Goal: Information Seeking & Learning: Check status

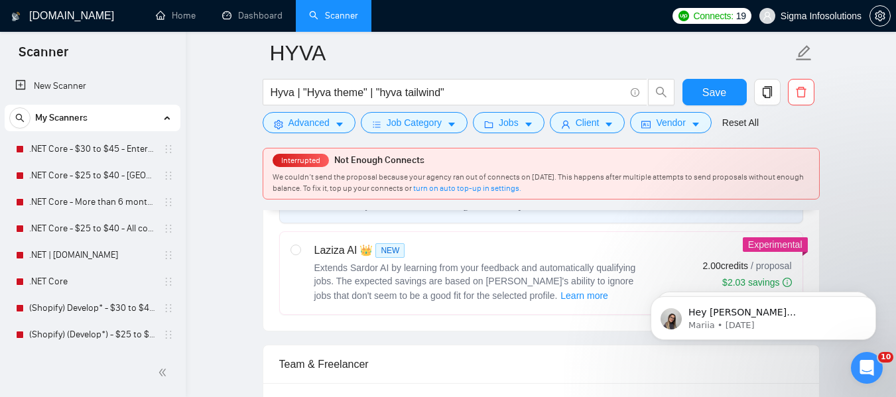
scroll to position [66, 0]
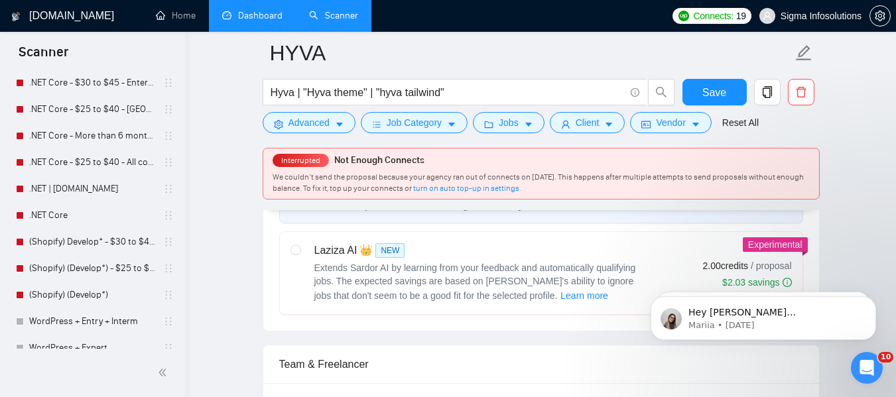
click at [254, 17] on link "Dashboard" at bounding box center [252, 15] width 60 height 11
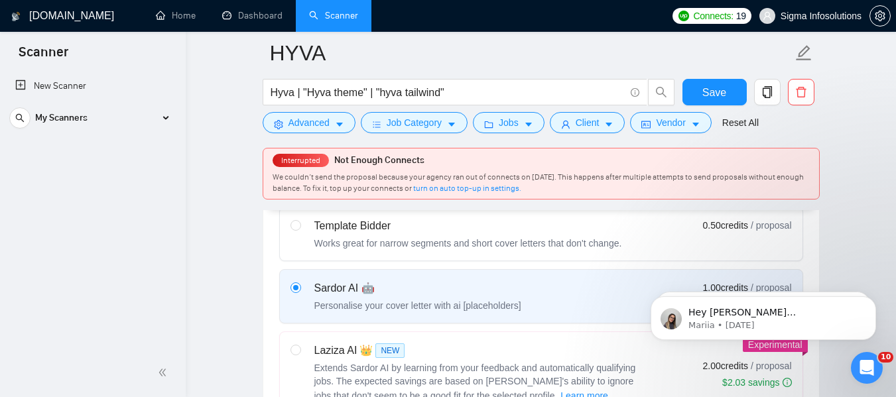
scroll to position [332, 0]
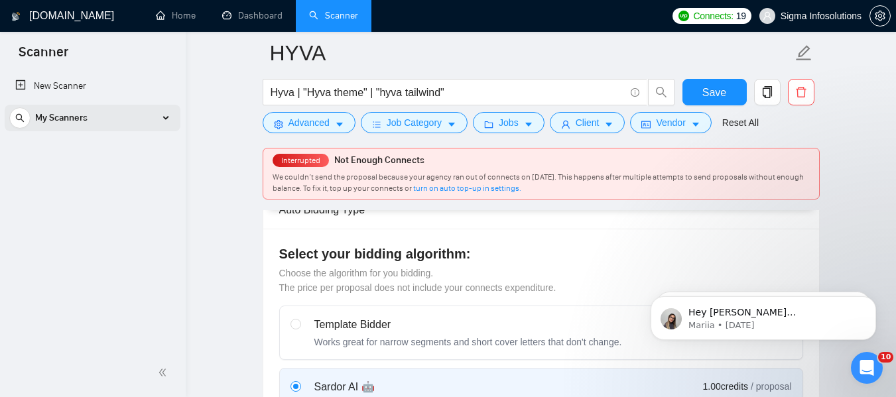
click at [110, 114] on div "My Scanners" at bounding box center [92, 118] width 166 height 27
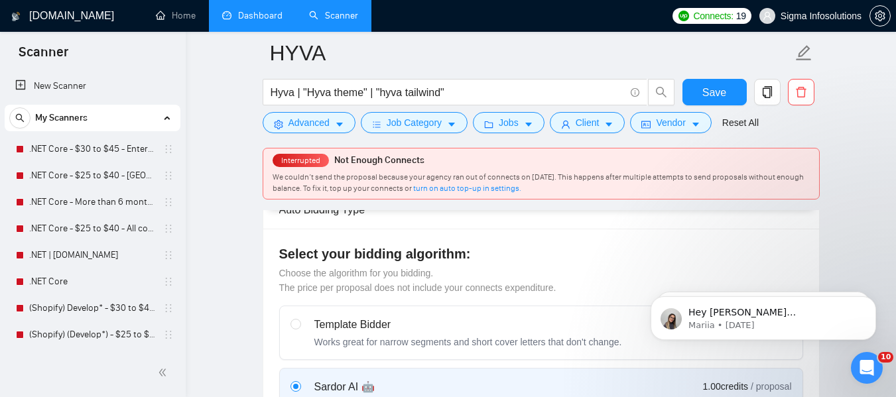
click at [235, 13] on link "Dashboard" at bounding box center [252, 15] width 60 height 11
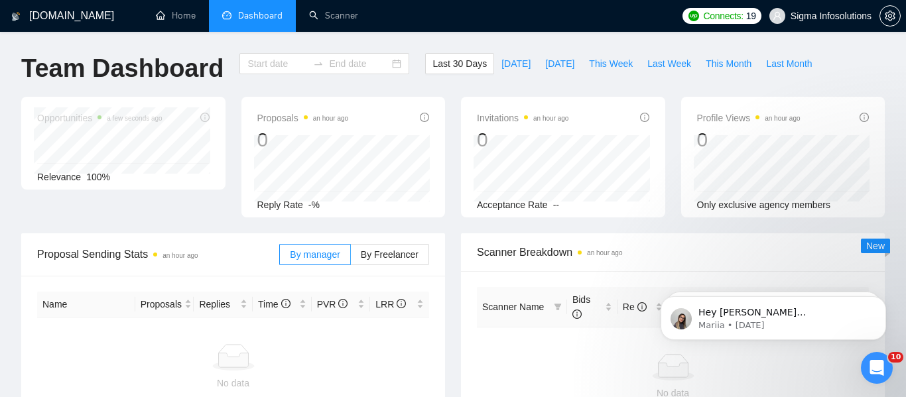
type input "[DATE]"
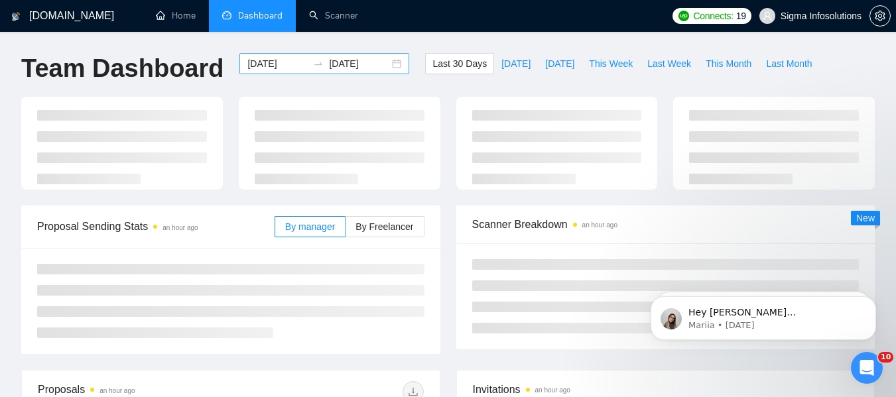
click at [268, 62] on input "[DATE]" at bounding box center [277, 63] width 60 height 15
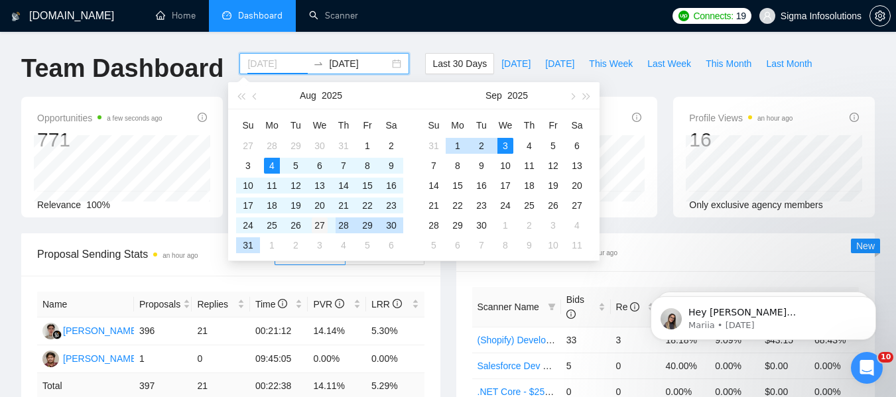
type input "[DATE]"
click at [317, 225] on div "27" at bounding box center [320, 226] width 16 height 16
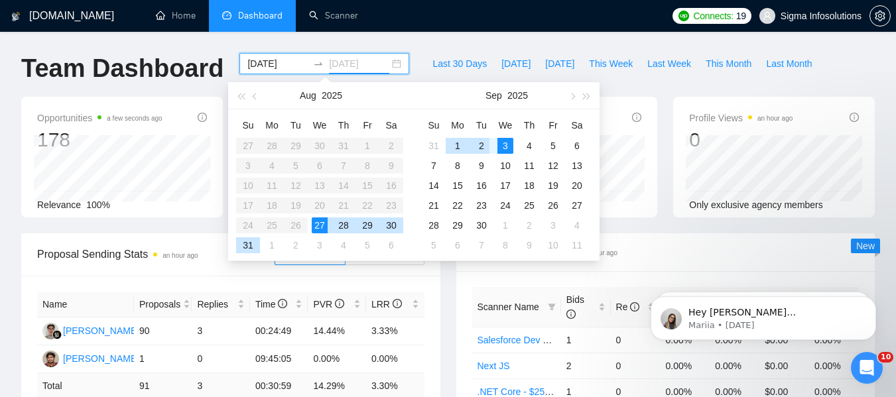
type input "[DATE]"
click at [481, 146] on div "2" at bounding box center [482, 146] width 16 height 16
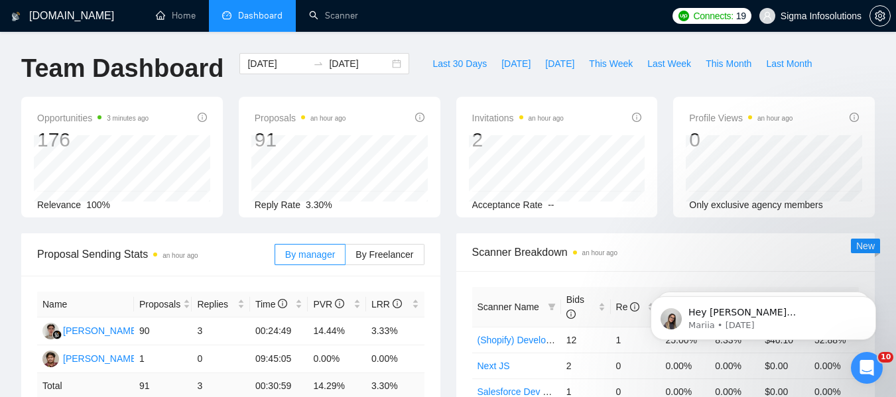
click at [637, 85] on div "Last 30 Days [DATE] [DATE] This Week Last Week This Month Last Month" at bounding box center [622, 75] width 410 height 44
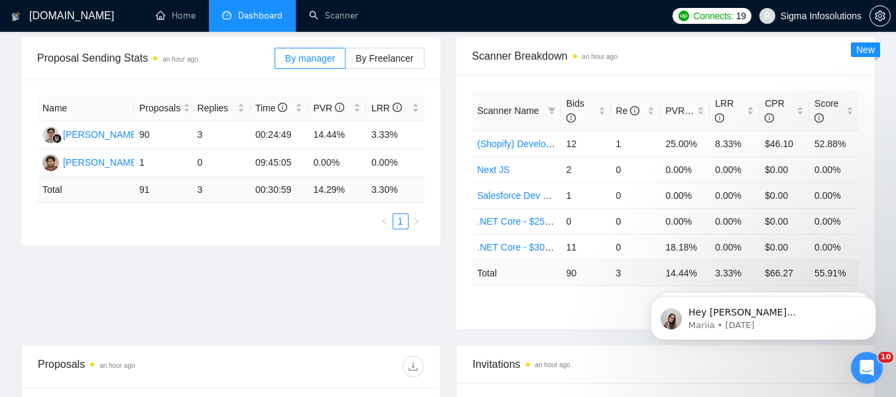
scroll to position [199, 0]
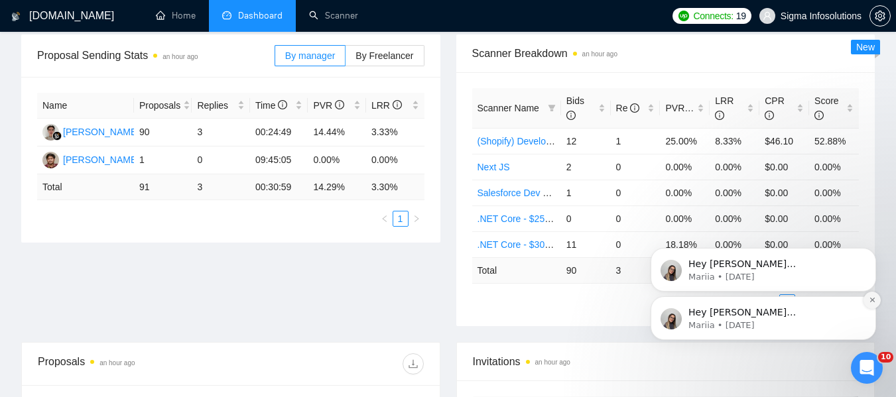
click at [879, 302] on button "Dismiss notification" at bounding box center [871, 300] width 17 height 17
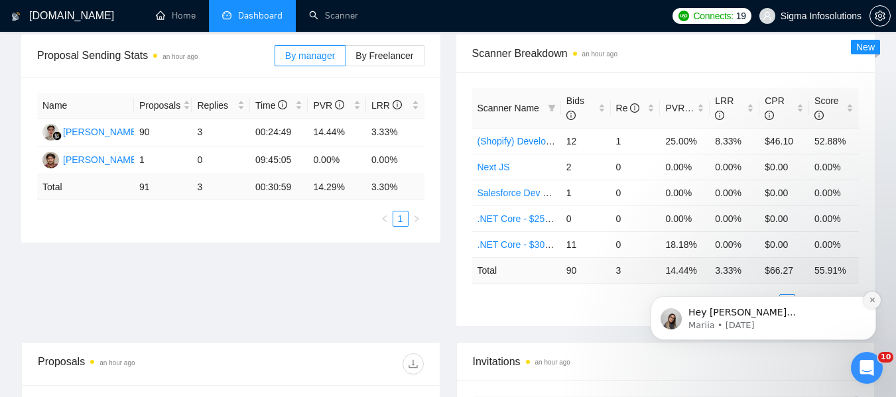
click at [871, 298] on icon "Dismiss notification" at bounding box center [872, 299] width 7 height 7
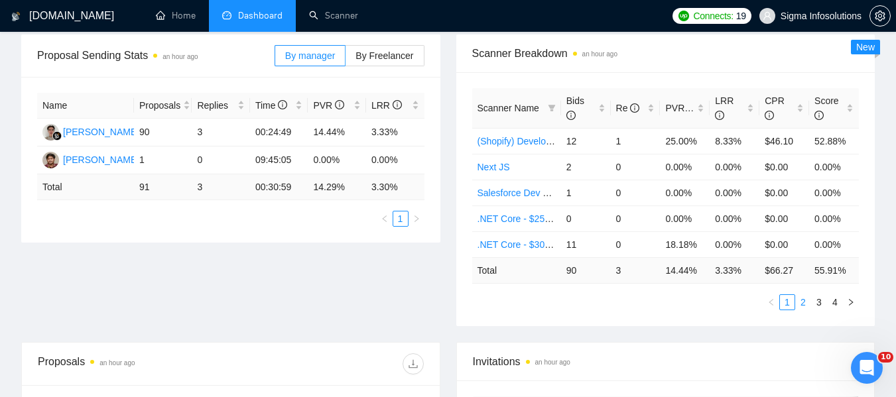
click at [802, 302] on link "2" at bounding box center [803, 302] width 15 height 15
click at [821, 301] on link "3" at bounding box center [819, 302] width 15 height 15
click at [833, 303] on link "4" at bounding box center [835, 302] width 15 height 15
